Goal: Information Seeking & Learning: Learn about a topic

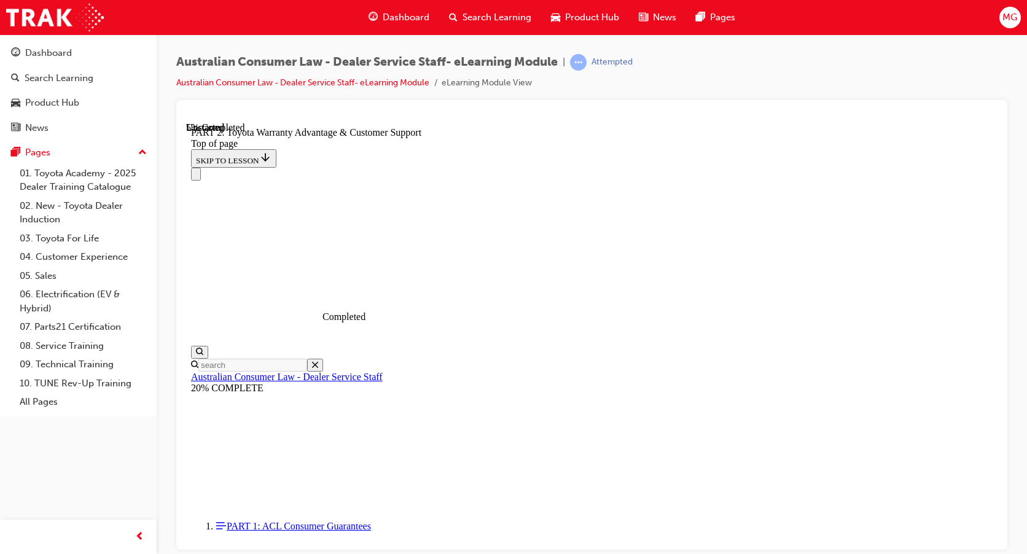
scroll to position [320, 0]
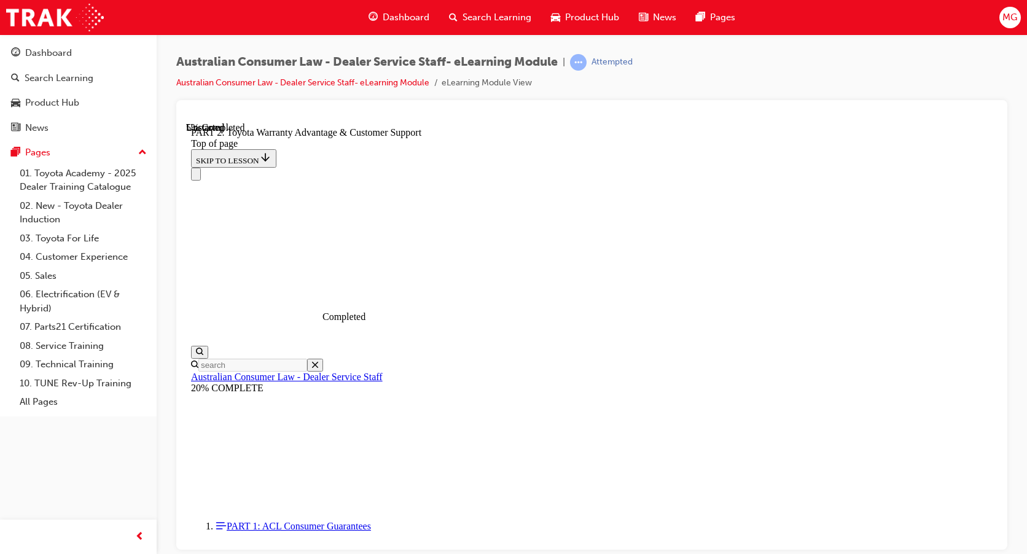
click button "CONTINUE"
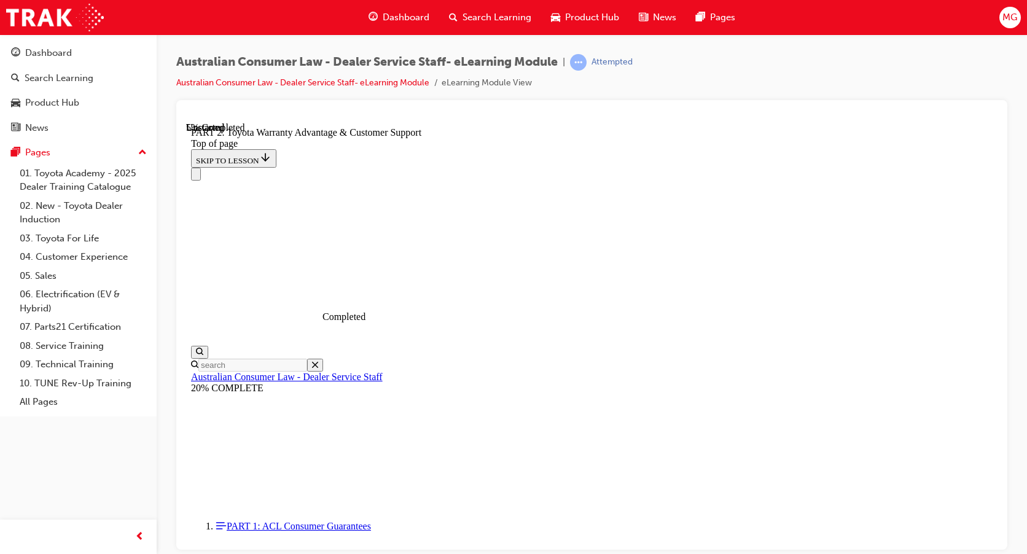
scroll to position [807, 0]
click button "CONTINUE"
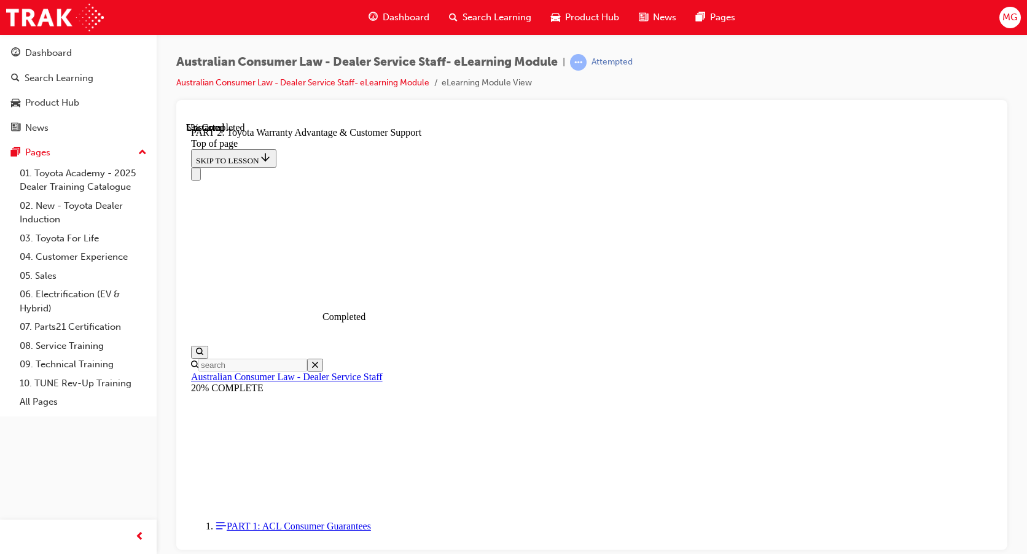
click button "CONTINUE"
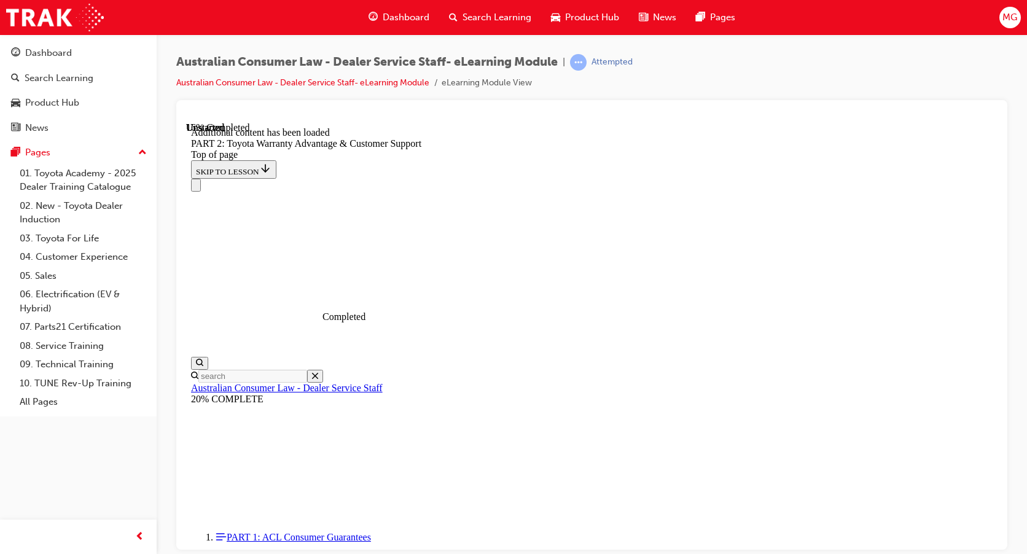
scroll to position [1292, 0]
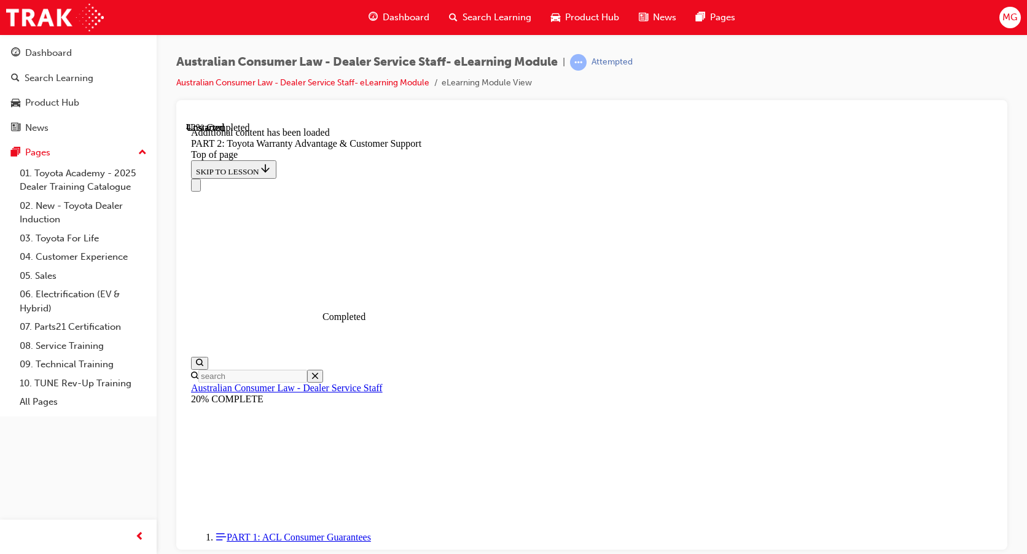
scroll to position [2164, 0]
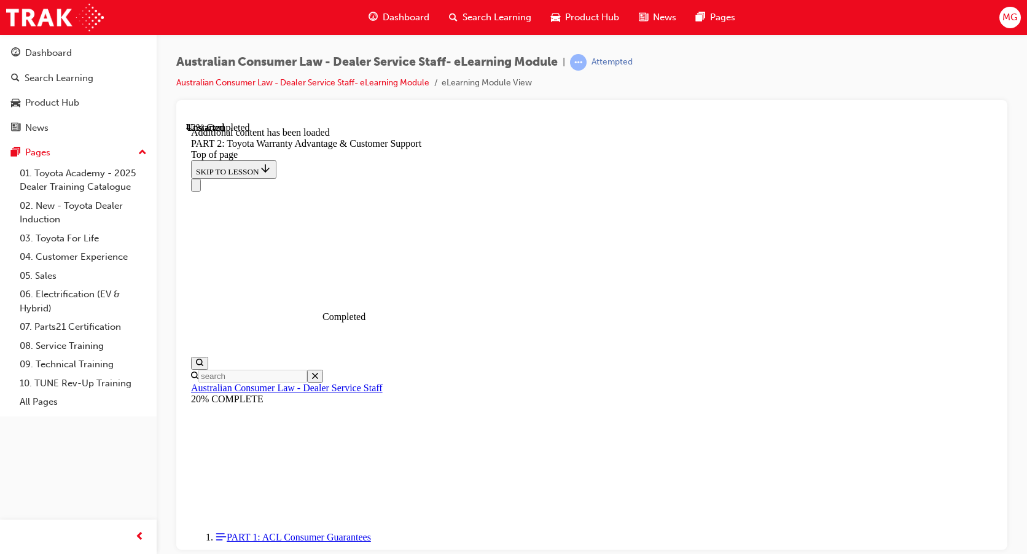
scroll to position [2284, 0]
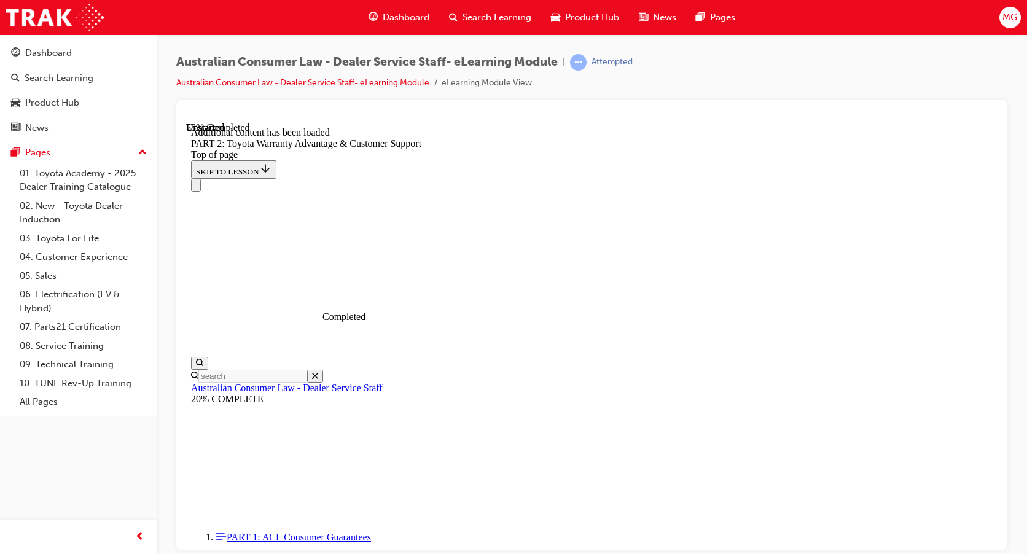
click button "CONTINUE"
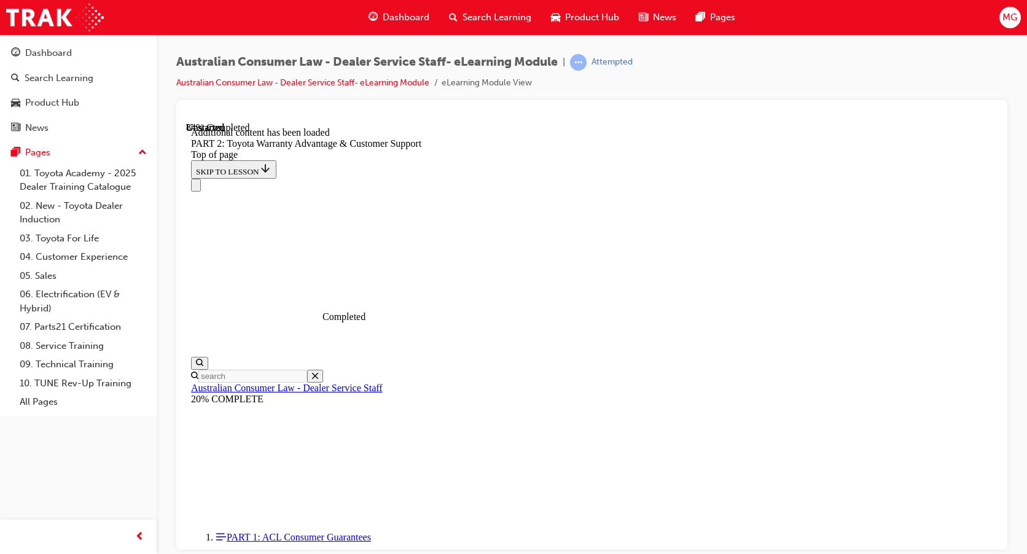
scroll to position [4053, 0]
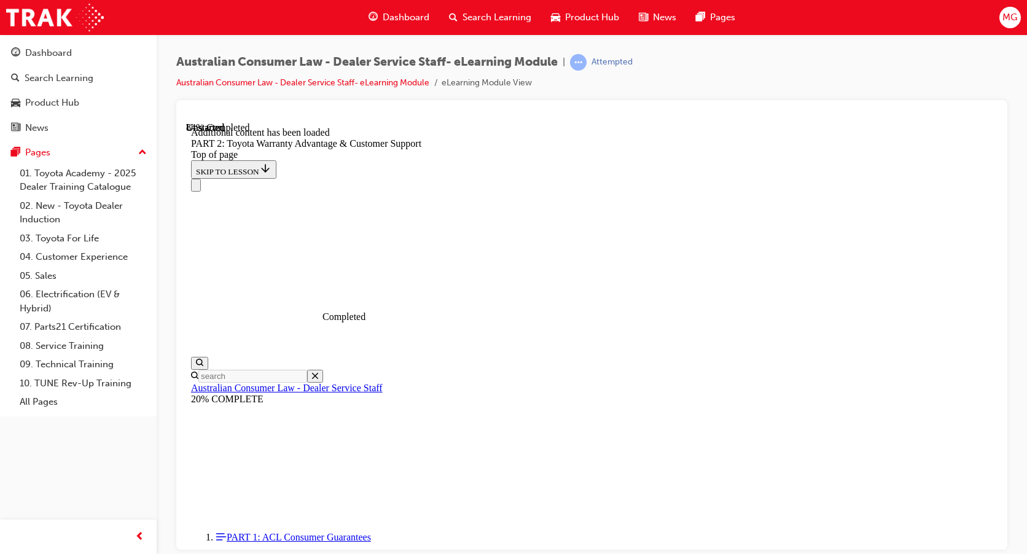
click div "START OVER"
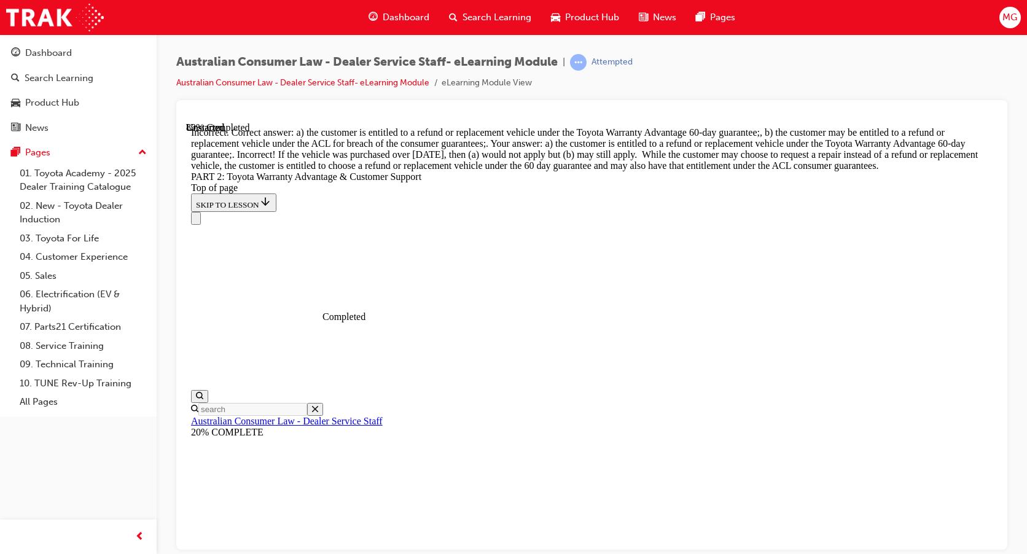
scroll to position [4813, 0]
drag, startPoint x: 504, startPoint y: 462, endPoint x: 586, endPoint y: 451, distance: 83.1
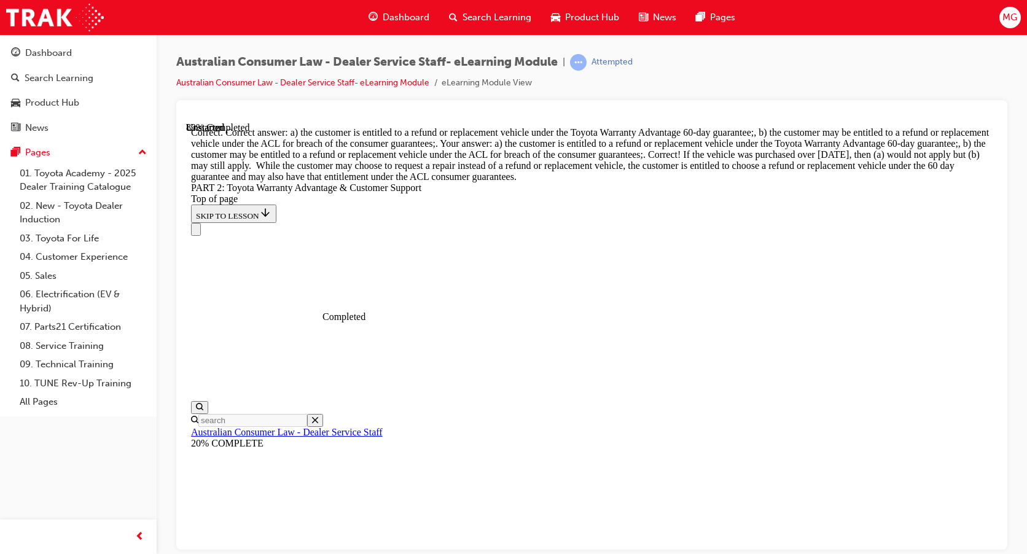
scroll to position [4849, 0]
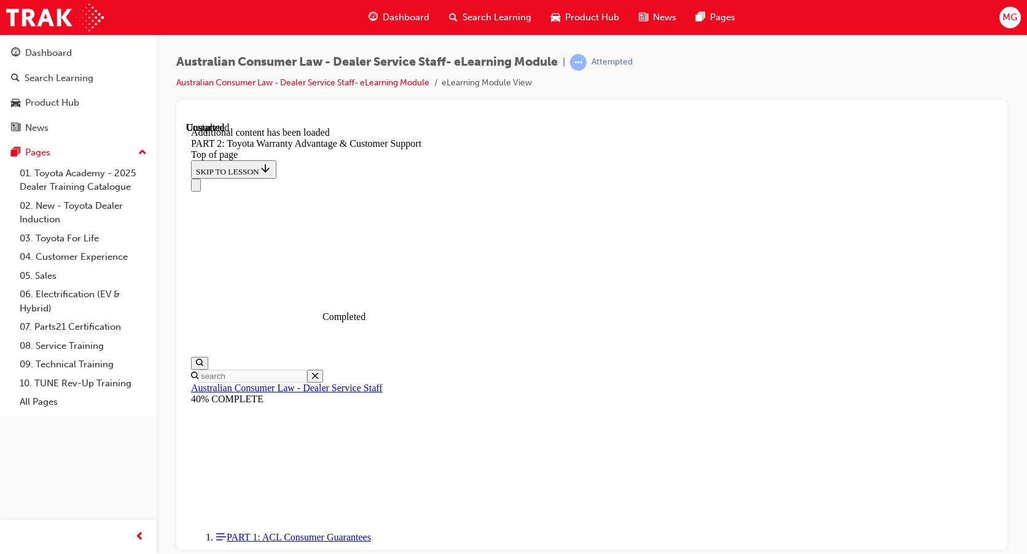
scroll to position [5138, 0]
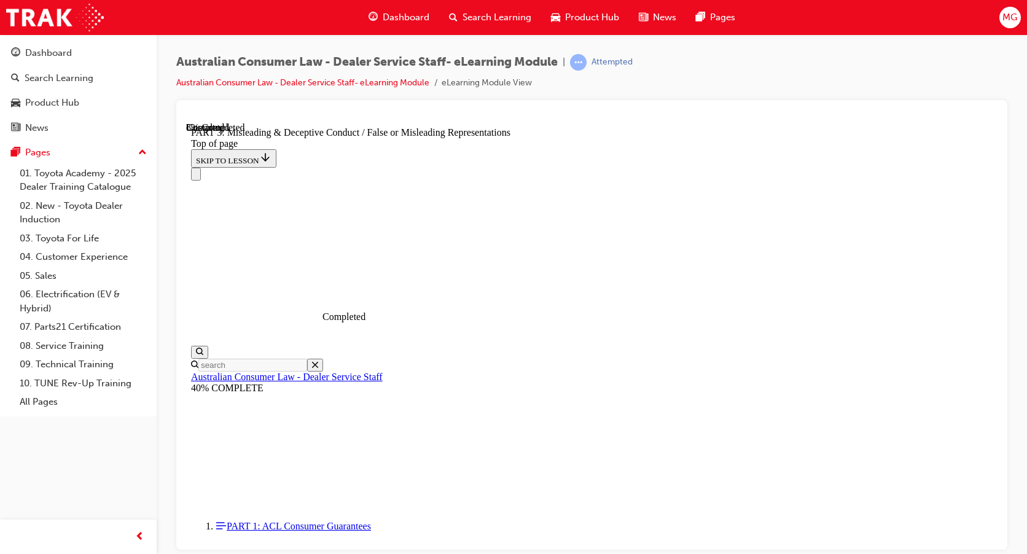
scroll to position [775, 0]
click button "CONTINUE"
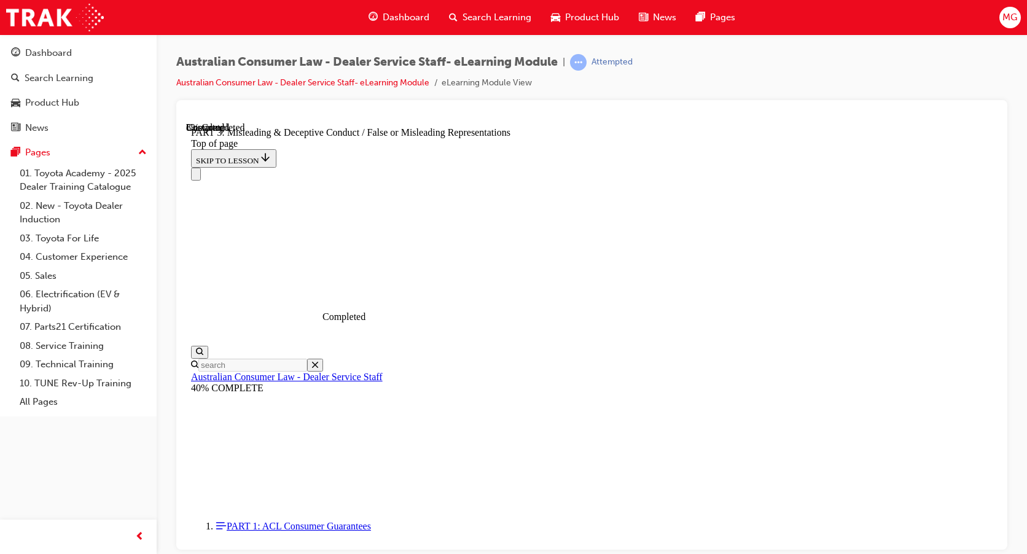
click button "CONTINUE"
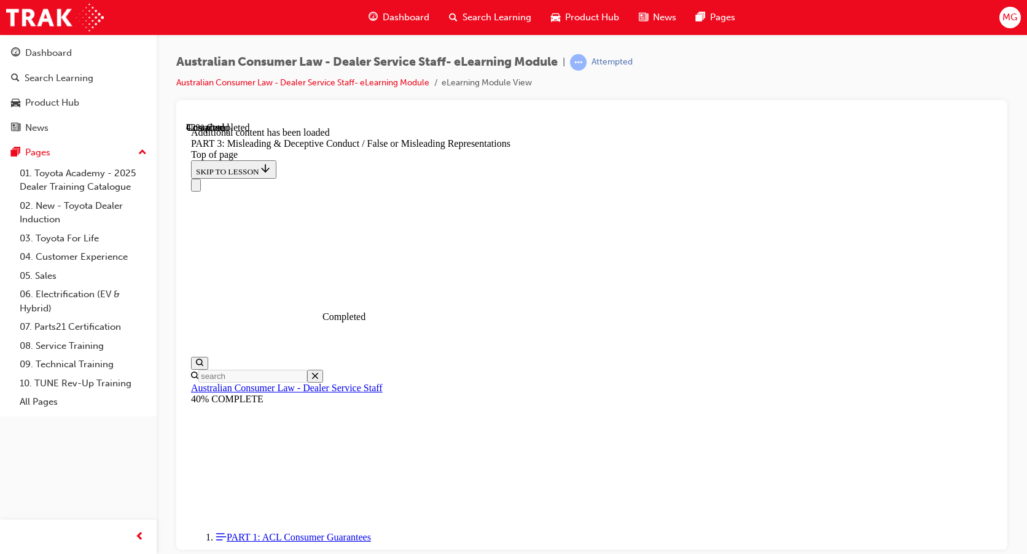
scroll to position [2857, 0]
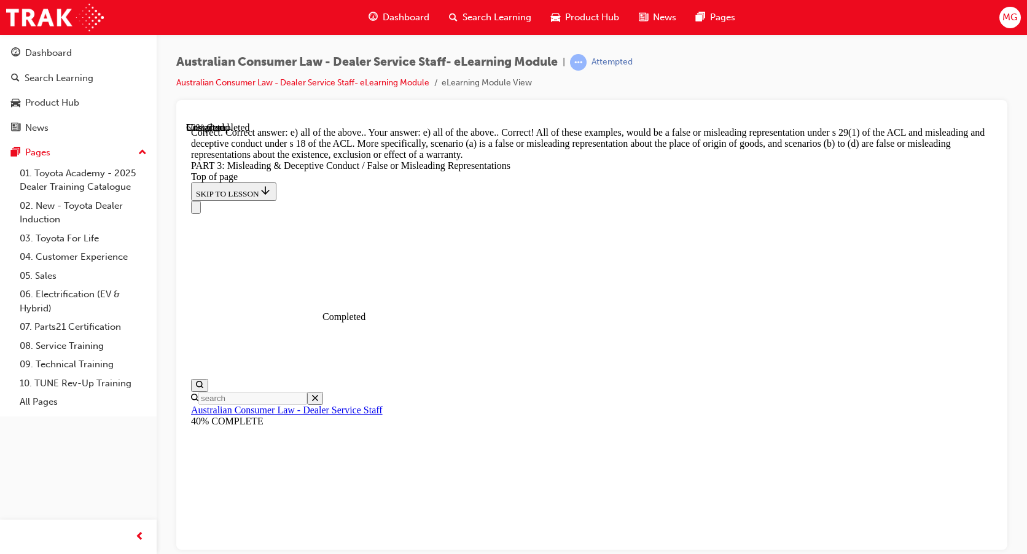
scroll to position [3256, 0]
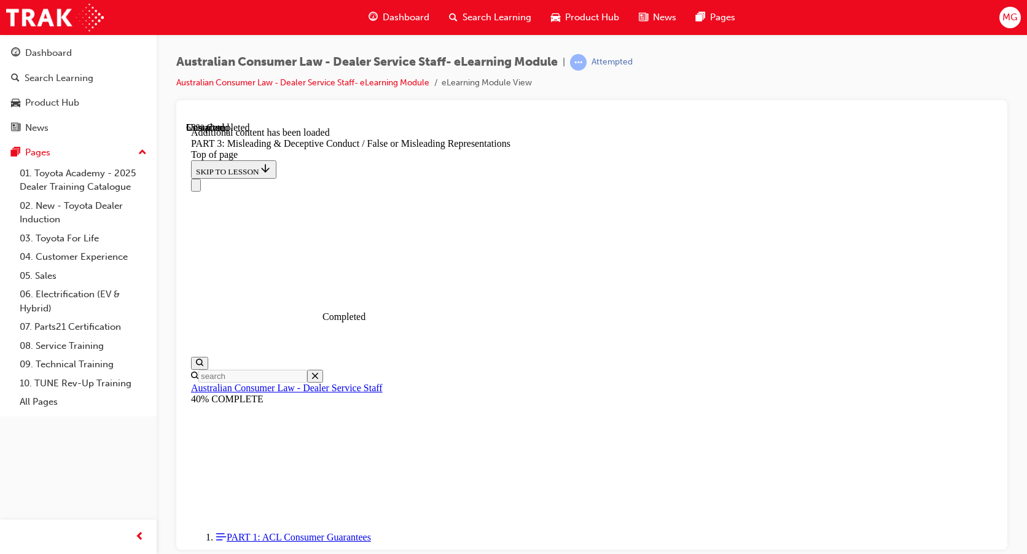
scroll to position [3556, 0]
click button "CONTINUE"
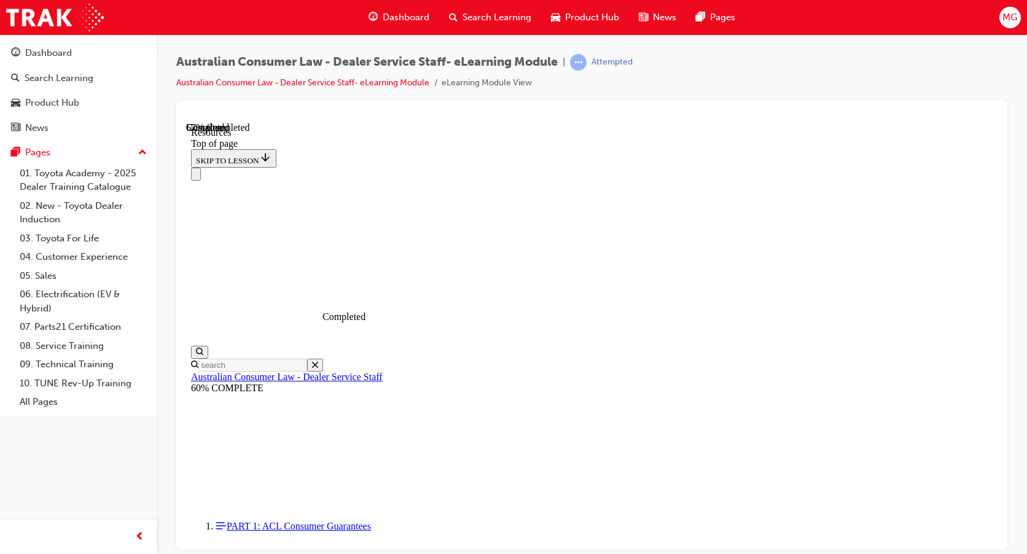
scroll to position [596, 0]
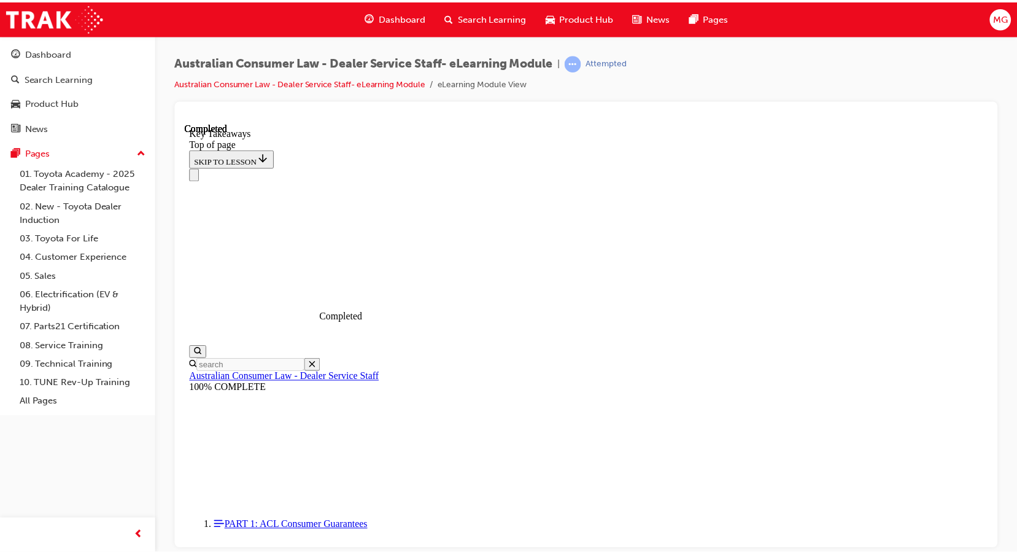
scroll to position [286, 0]
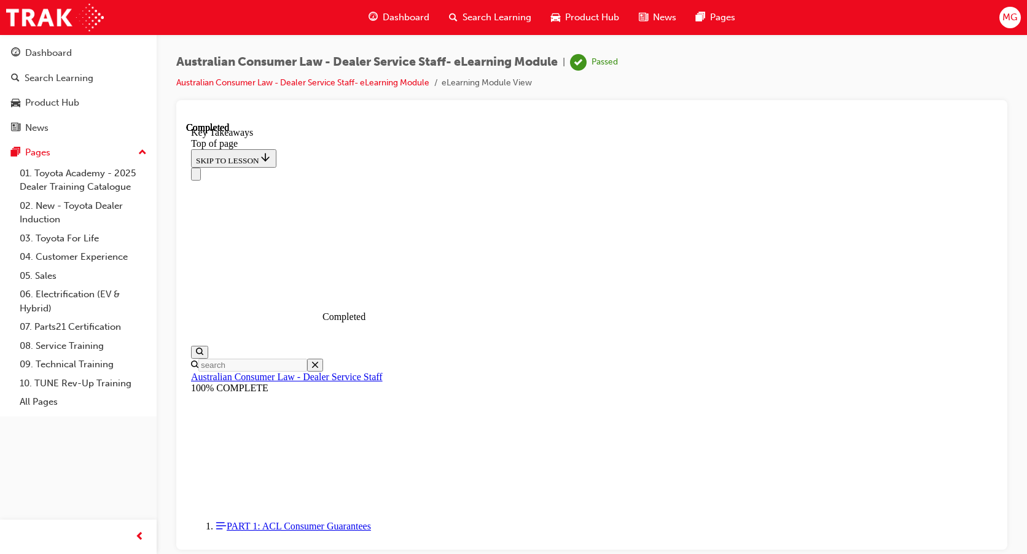
click at [1001, 17] on div "MG" at bounding box center [1009, 17] width 21 height 21
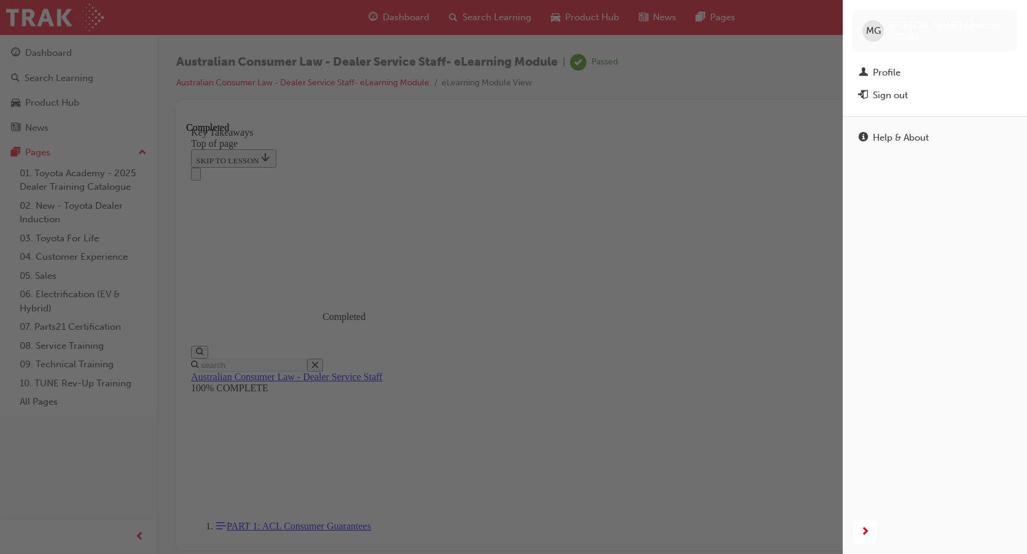
click at [711, 147] on div "button" at bounding box center [421, 277] width 842 height 554
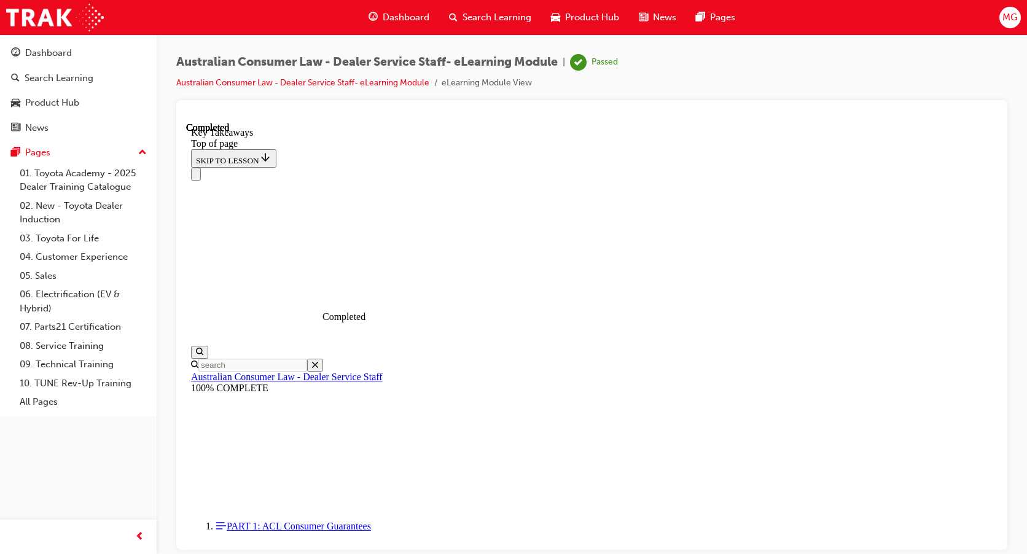
click at [1001, 22] on div "MG" at bounding box center [1009, 17] width 21 height 21
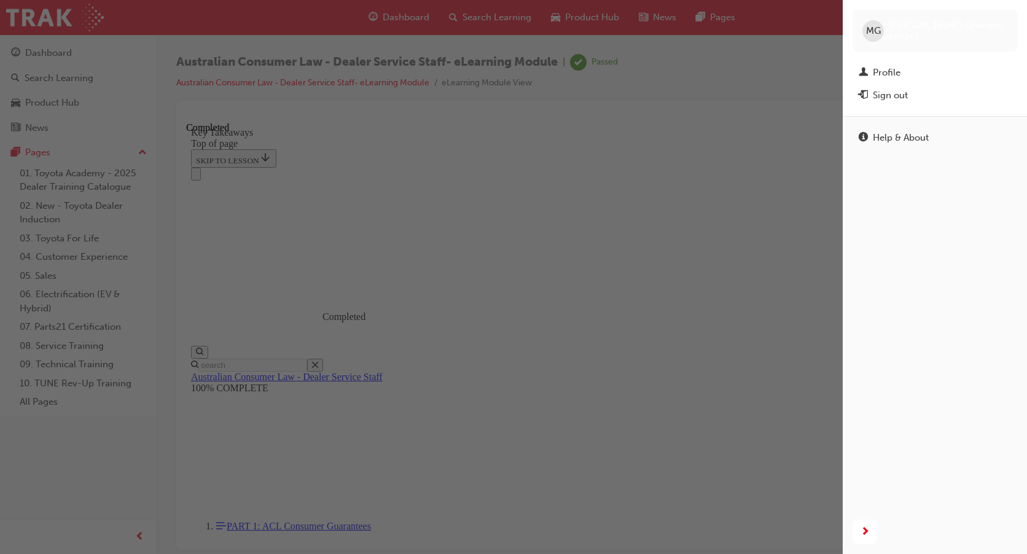
click at [767, 104] on div "button" at bounding box center [421, 277] width 842 height 554
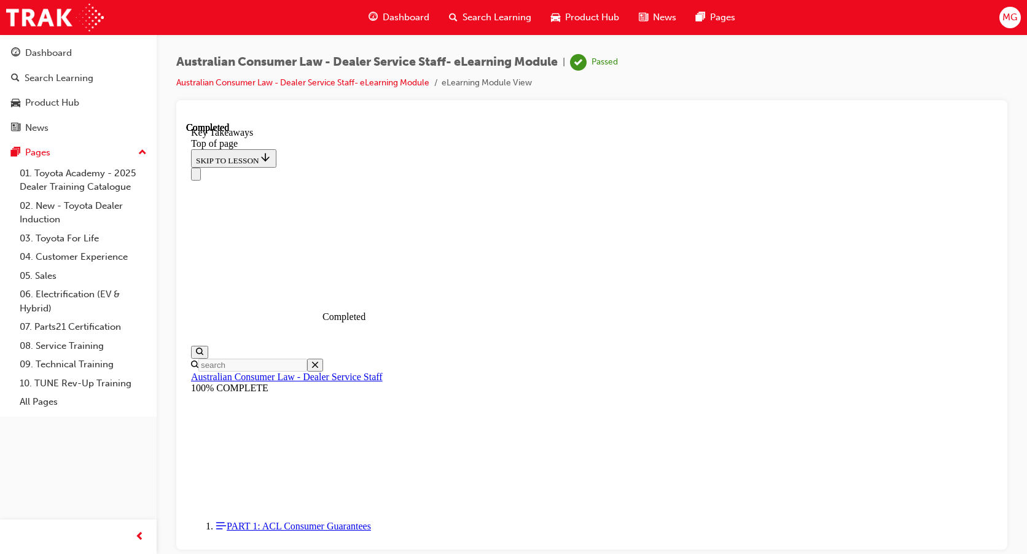
click at [496, 19] on span "Search Learning" at bounding box center [496, 17] width 69 height 14
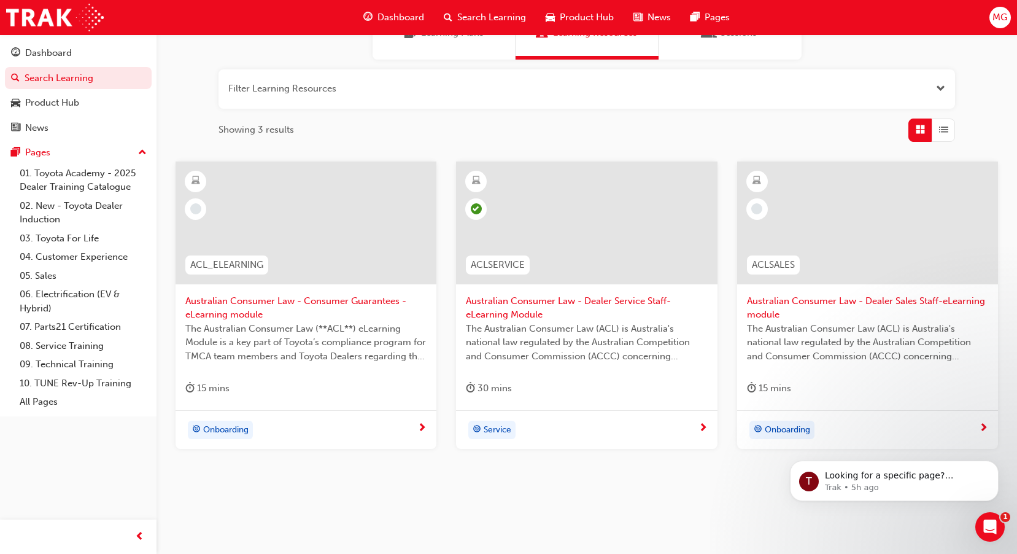
scroll to position [137, 0]
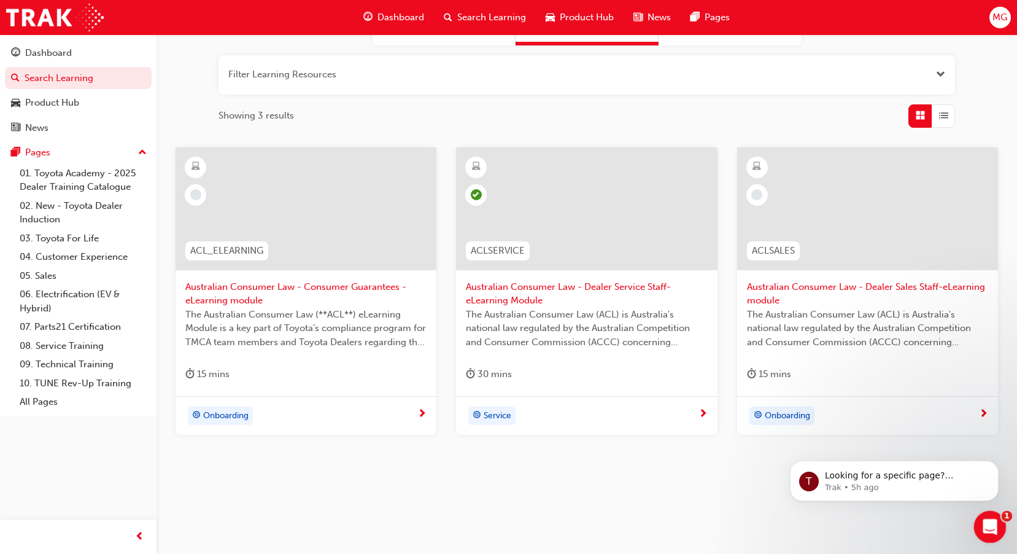
click at [991, 521] on icon "Open Intercom Messenger" at bounding box center [989, 525] width 20 height 20
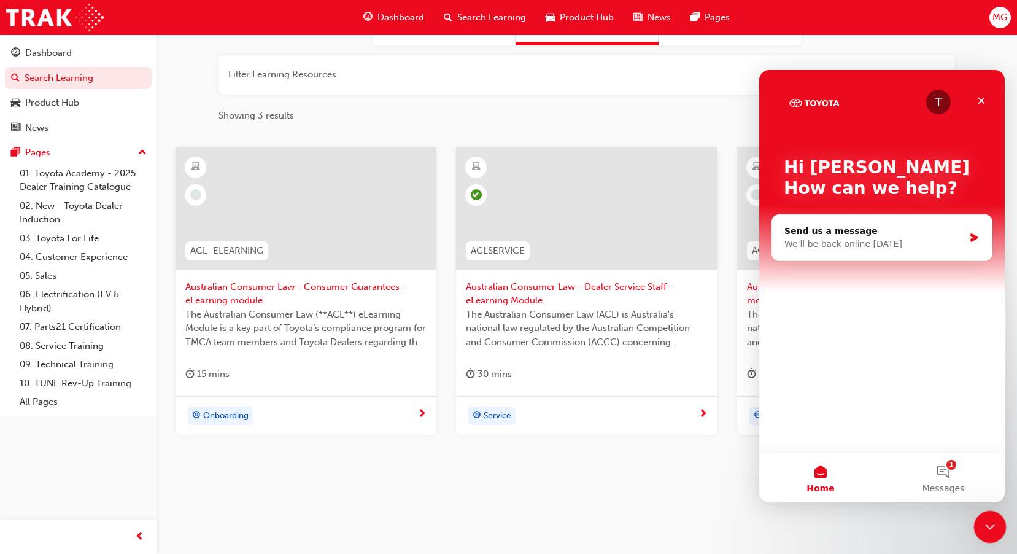
scroll to position [0, 0]
click at [947, 474] on button "1 Messages" at bounding box center [943, 477] width 123 height 49
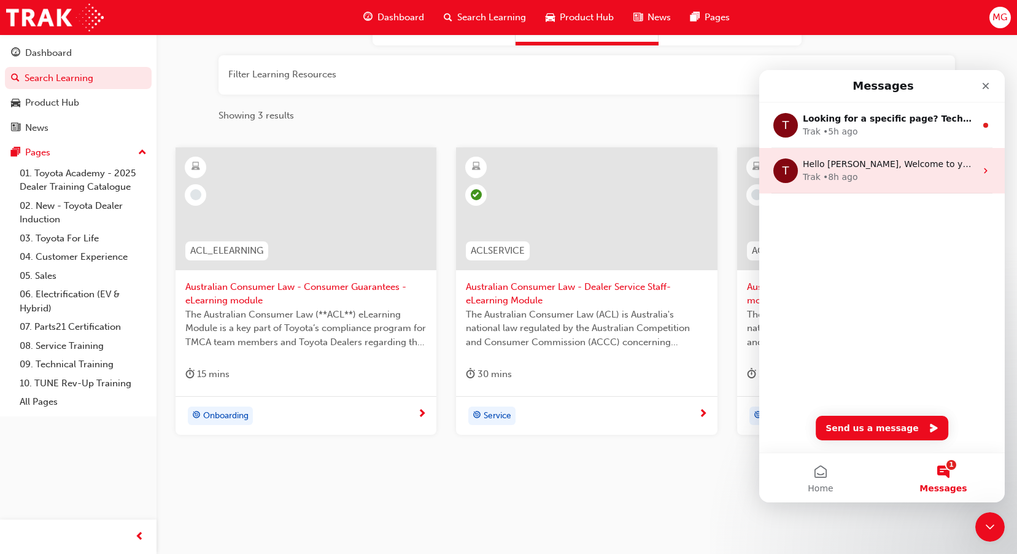
click at [836, 173] on div "• 8h ago" at bounding box center [840, 177] width 35 height 13
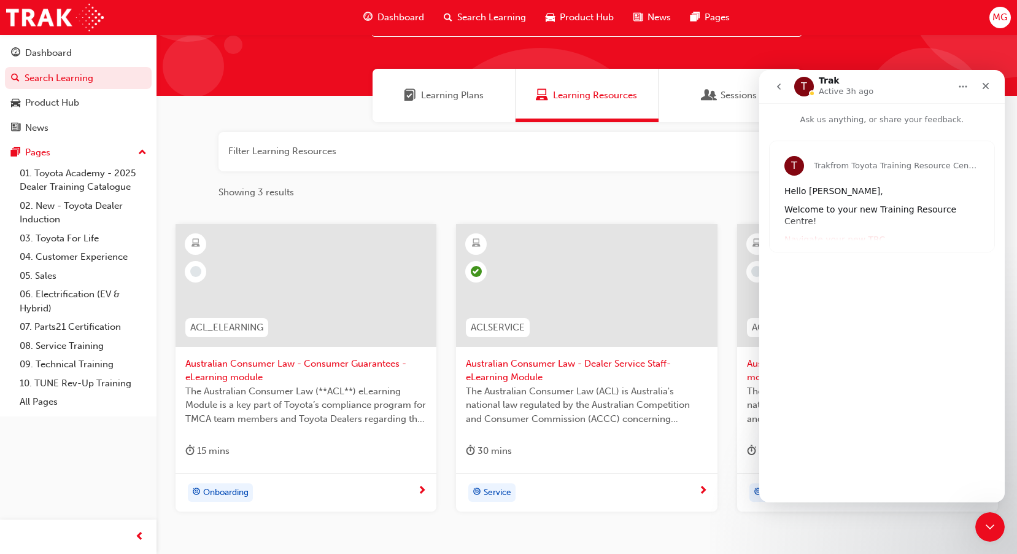
scroll to position [137, 0]
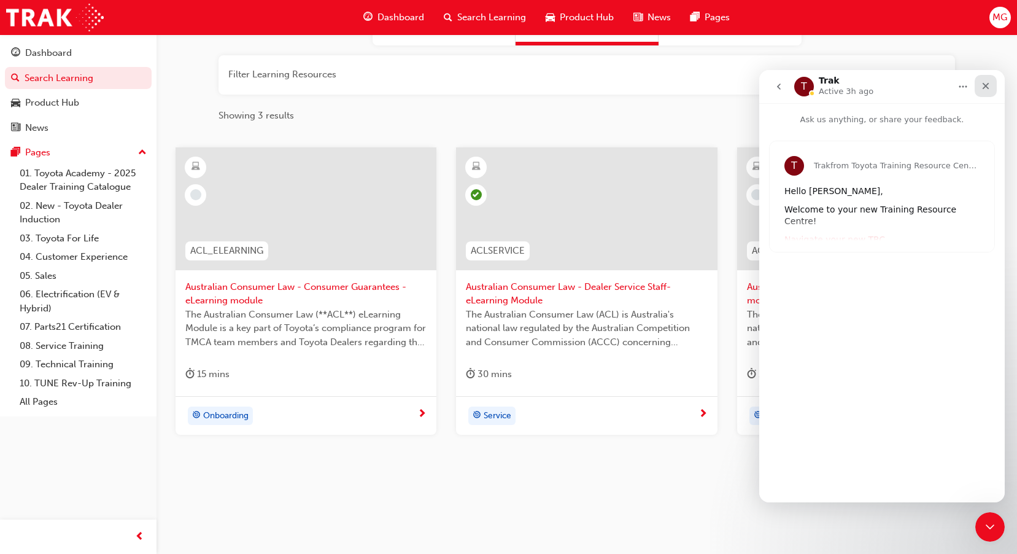
click at [987, 88] on icon "Close" at bounding box center [986, 86] width 10 height 10
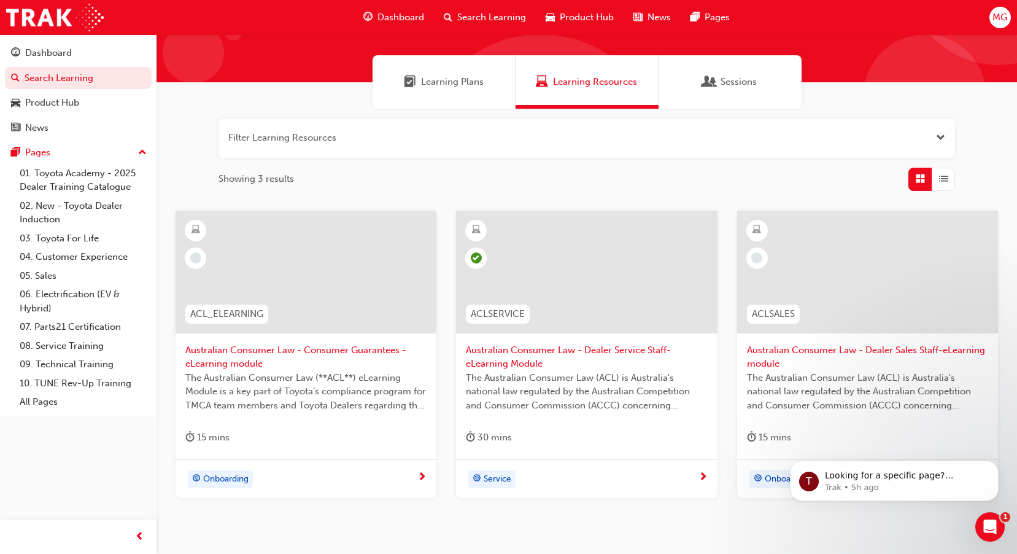
scroll to position [0, 0]
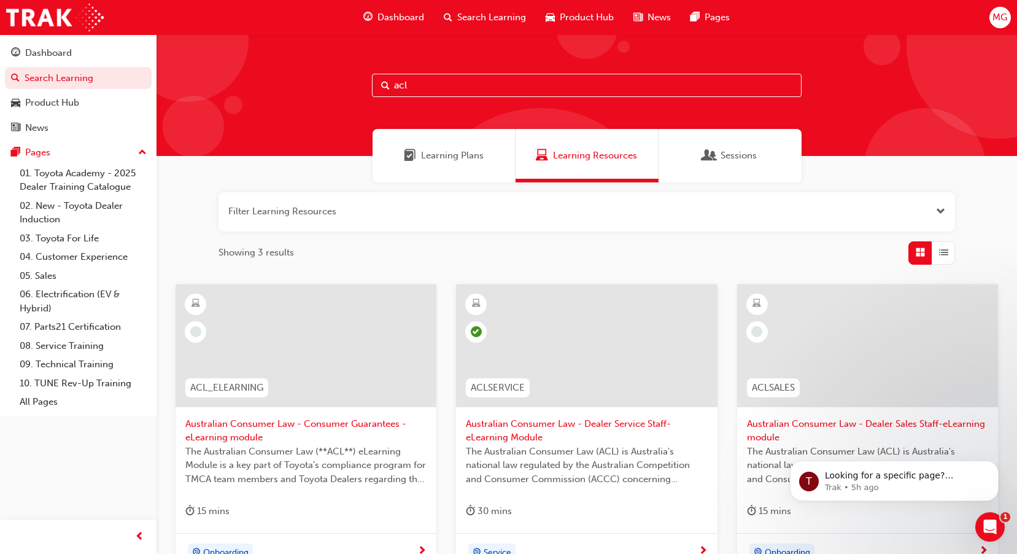
click at [999, 17] on span "MG" at bounding box center [1000, 17] width 15 height 14
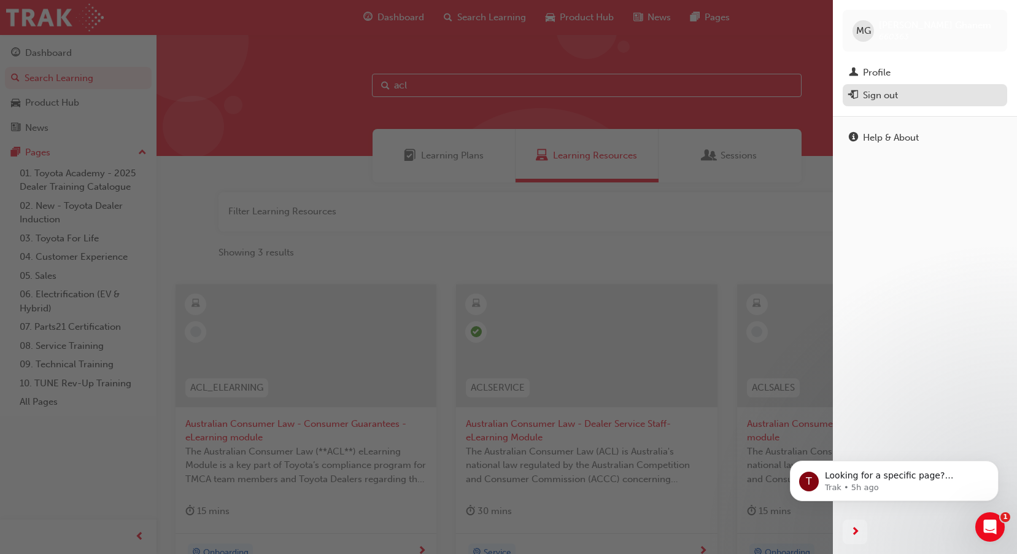
click at [895, 99] on div "Sign out" at bounding box center [880, 95] width 35 height 14
